Goal: Find specific page/section: Find specific page/section

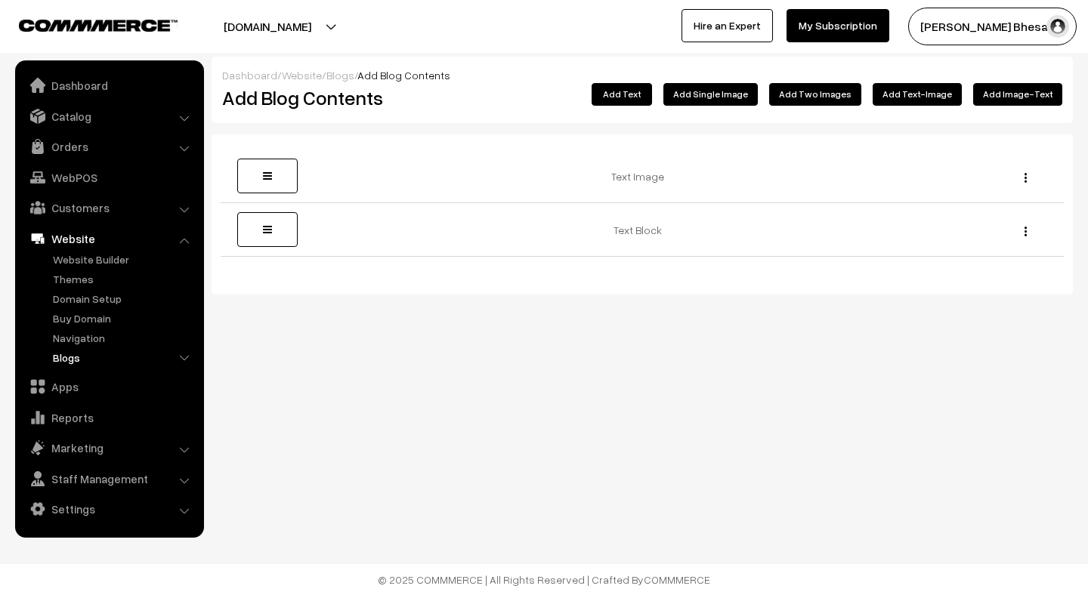
click at [73, 363] on link "Blogs" at bounding box center [124, 358] width 150 height 16
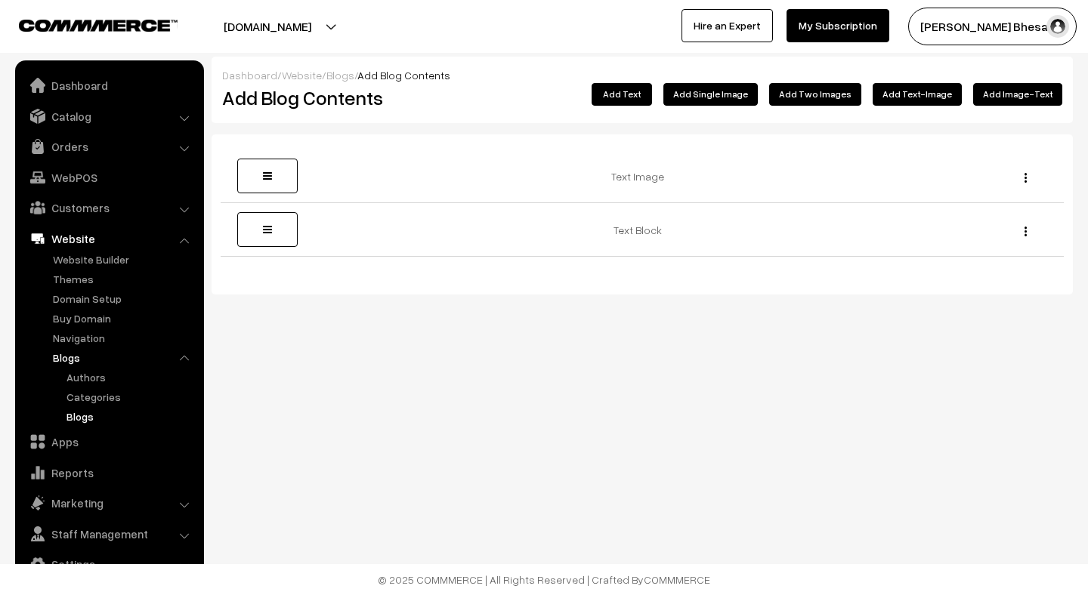
click at [77, 419] on link "Blogs" at bounding box center [131, 417] width 136 height 16
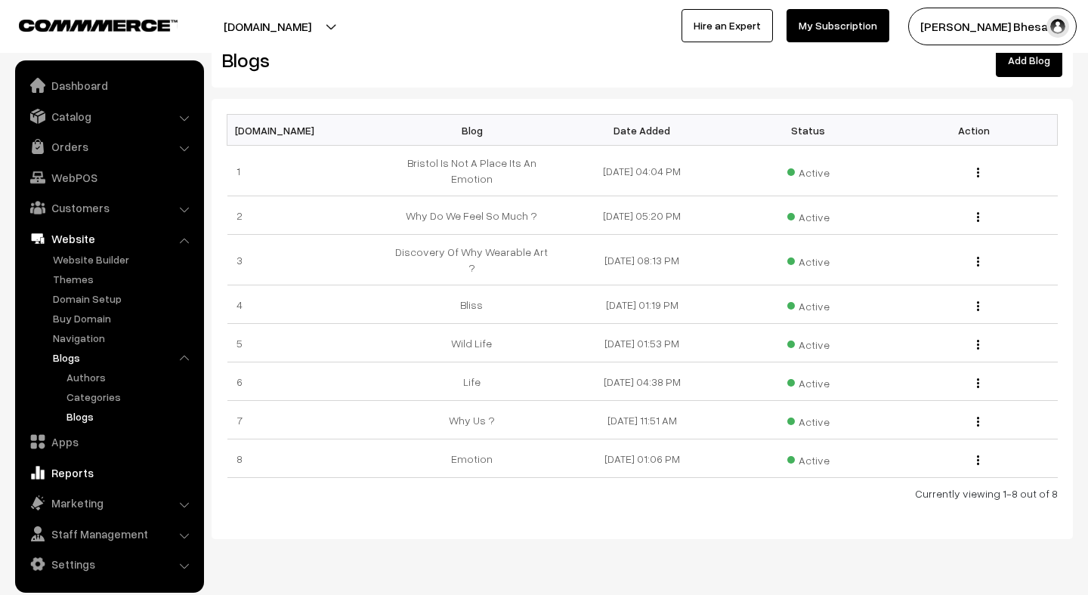
scroll to position [57, 0]
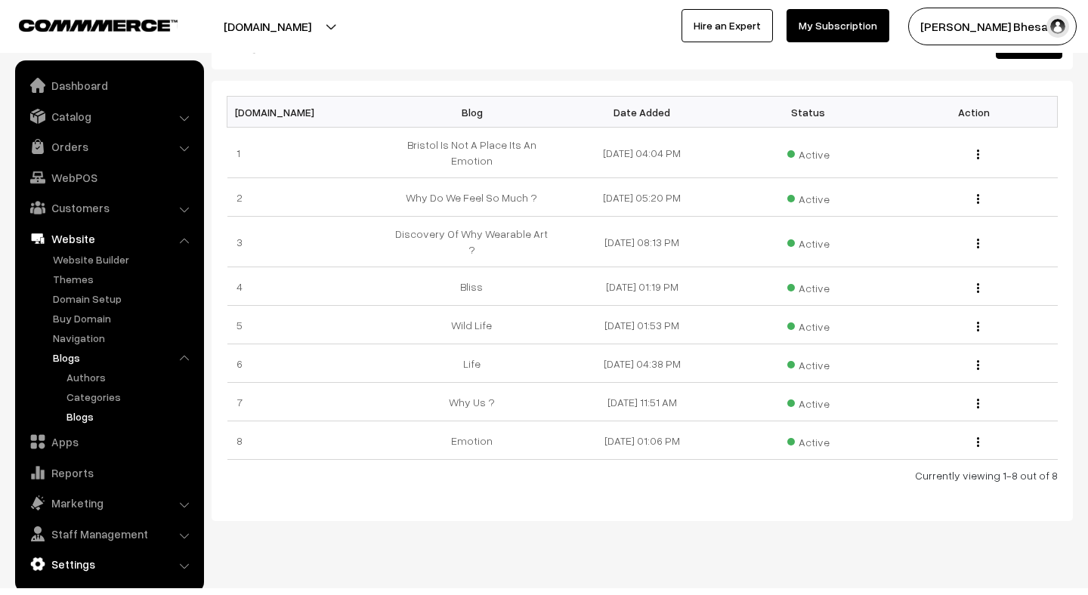
click at [71, 561] on link "Settings" at bounding box center [109, 564] width 180 height 27
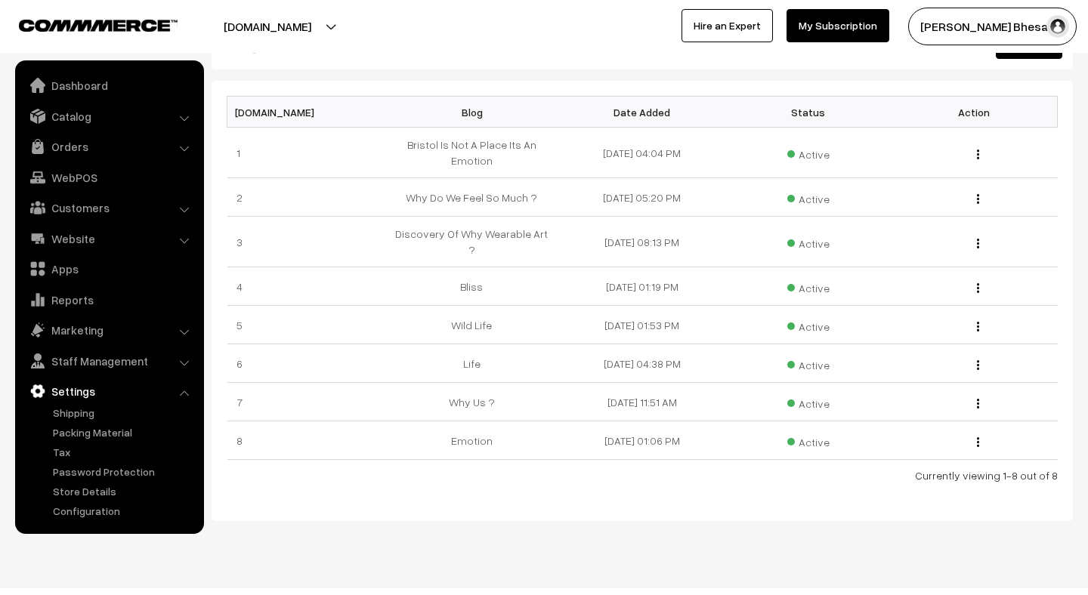
click at [81, 521] on ul "Dashboard Catalog" at bounding box center [109, 297] width 189 height 474
click at [78, 511] on link "Configuration" at bounding box center [124, 511] width 150 height 16
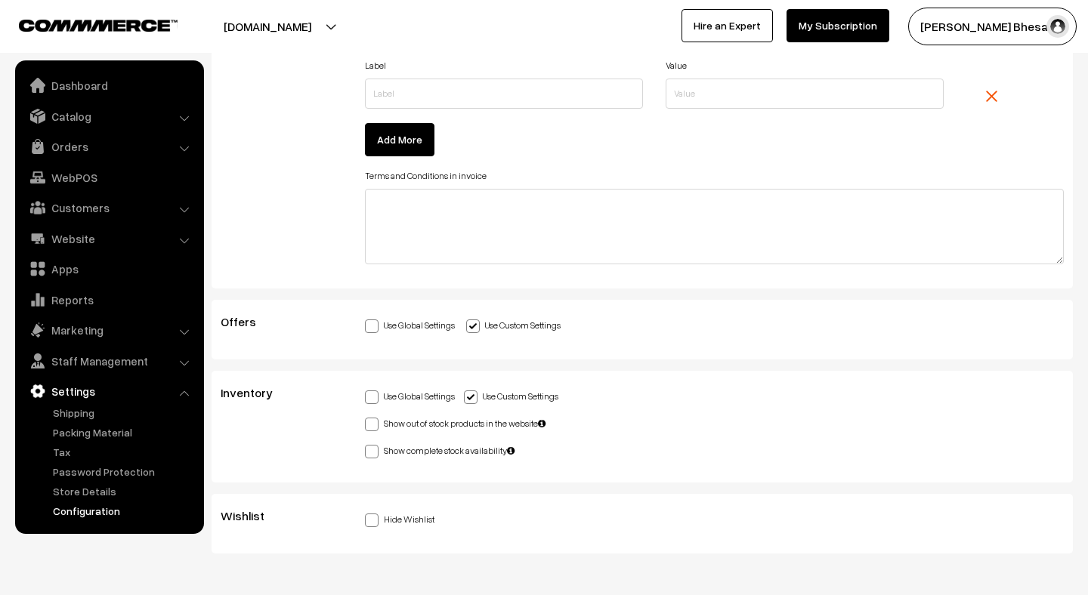
scroll to position [4168, 0]
